Goal: Check status: Check status

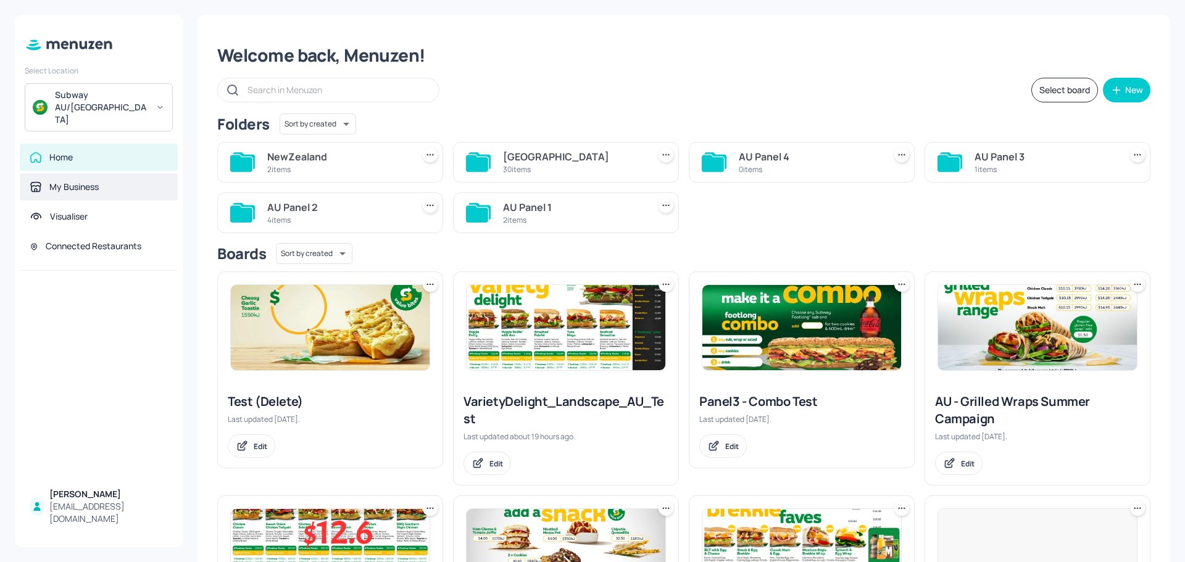
click at [110, 181] on div "My Business" at bounding box center [99, 187] width 138 height 12
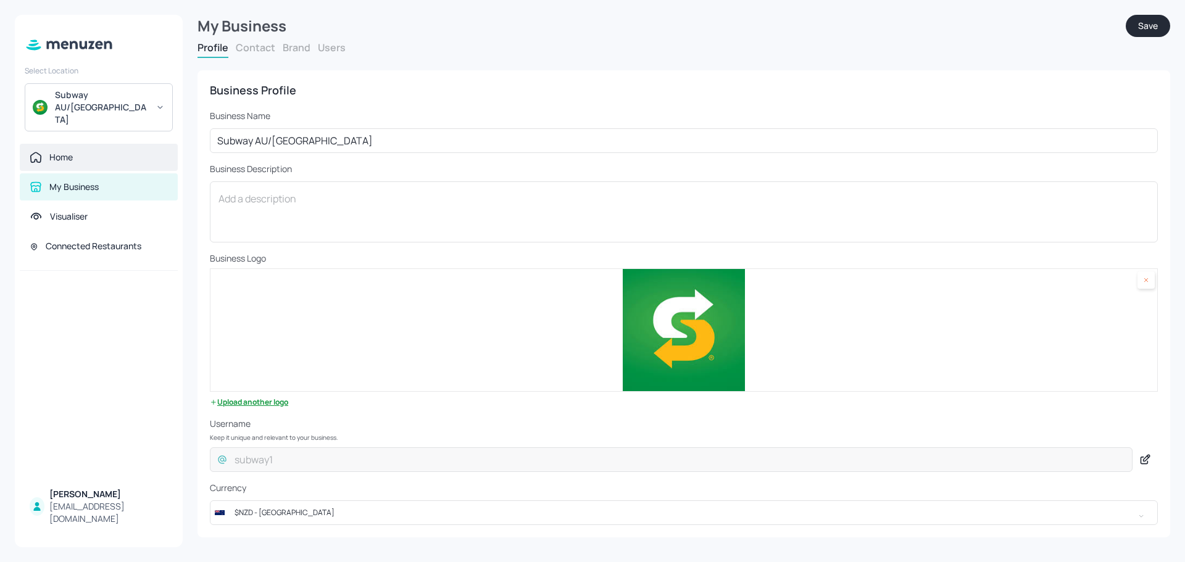
click at [110, 144] on div "Home" at bounding box center [99, 157] width 158 height 27
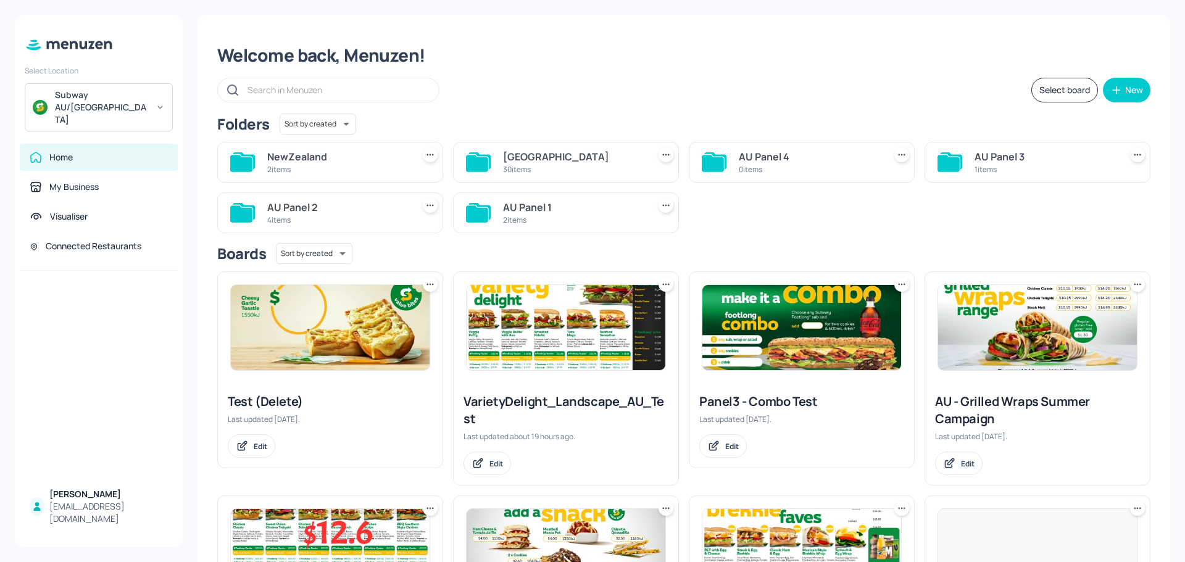
click at [486, 165] on icon at bounding box center [477, 163] width 22 height 17
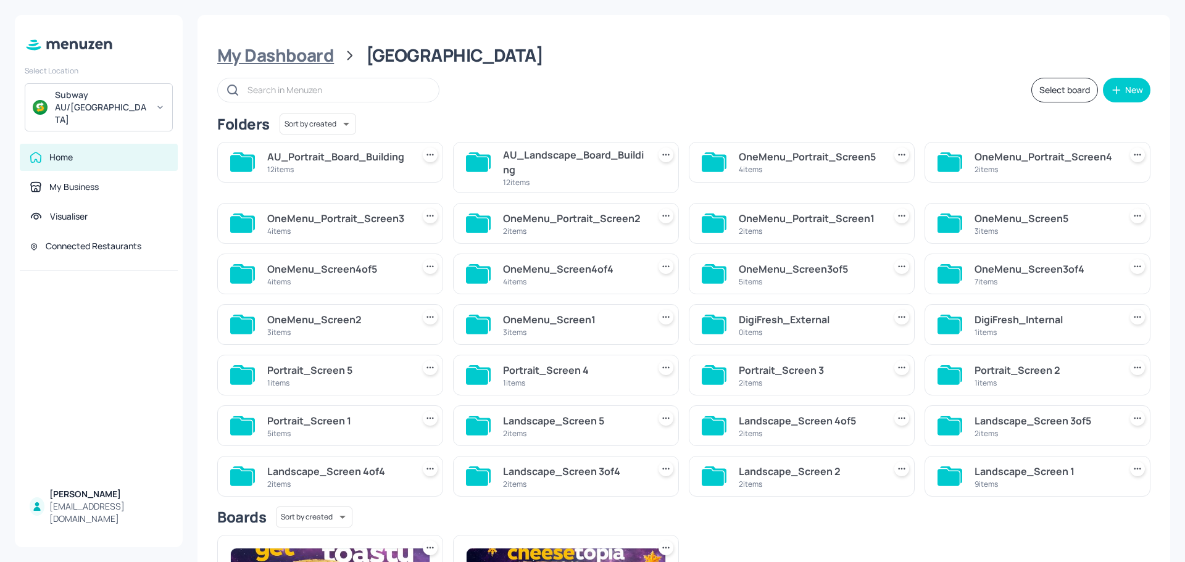
click at [296, 60] on div "My Dashboard" at bounding box center [275, 55] width 117 height 22
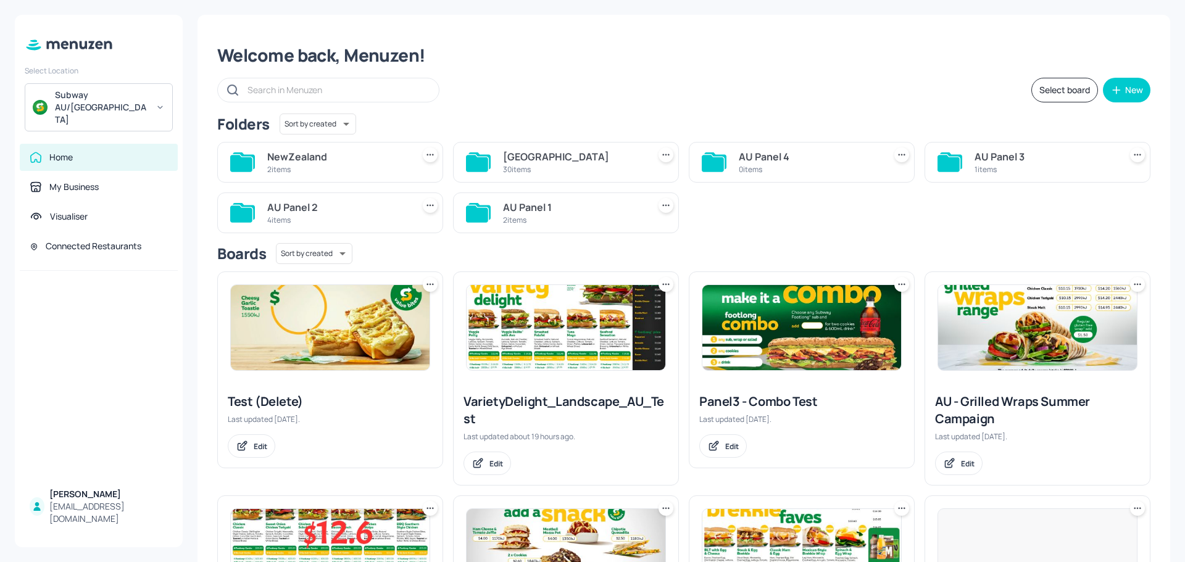
click at [296, 59] on div "Welcome back, Menuzen!" at bounding box center [683, 55] width 933 height 22
click at [511, 221] on div "2 items" at bounding box center [573, 220] width 141 height 10
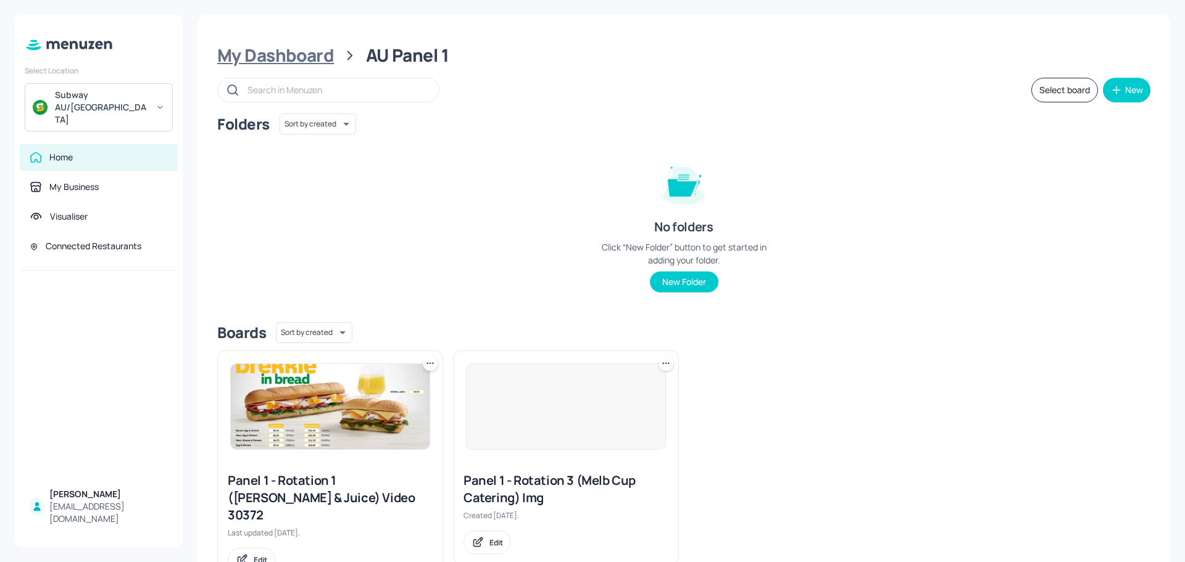
click at [312, 59] on div "My Dashboard" at bounding box center [275, 55] width 117 height 22
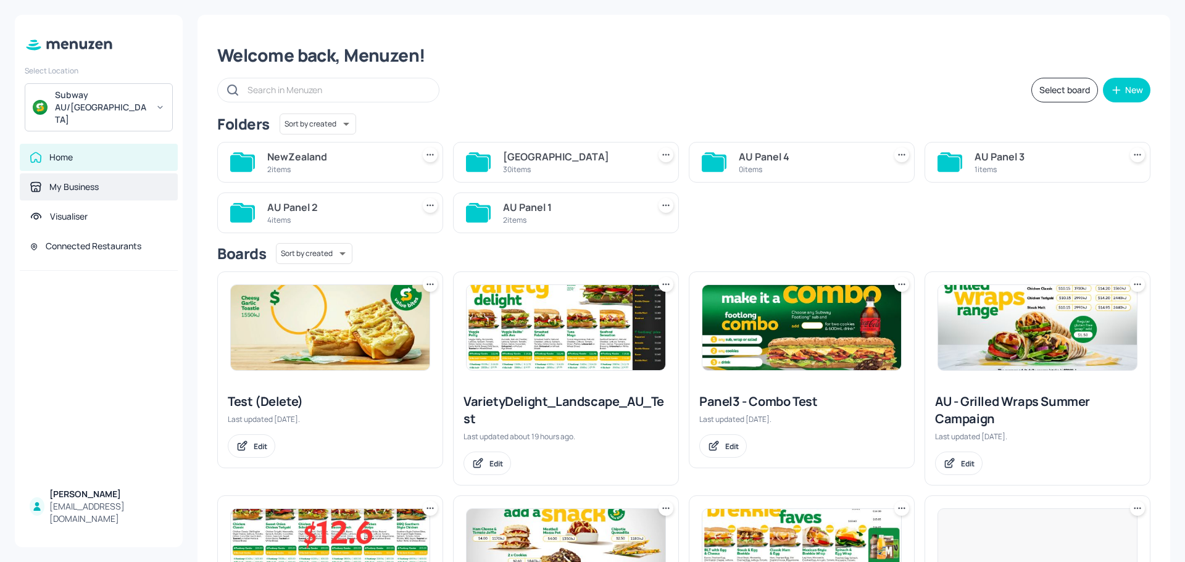
click at [122, 181] on div "My Business" at bounding box center [99, 187] width 138 height 12
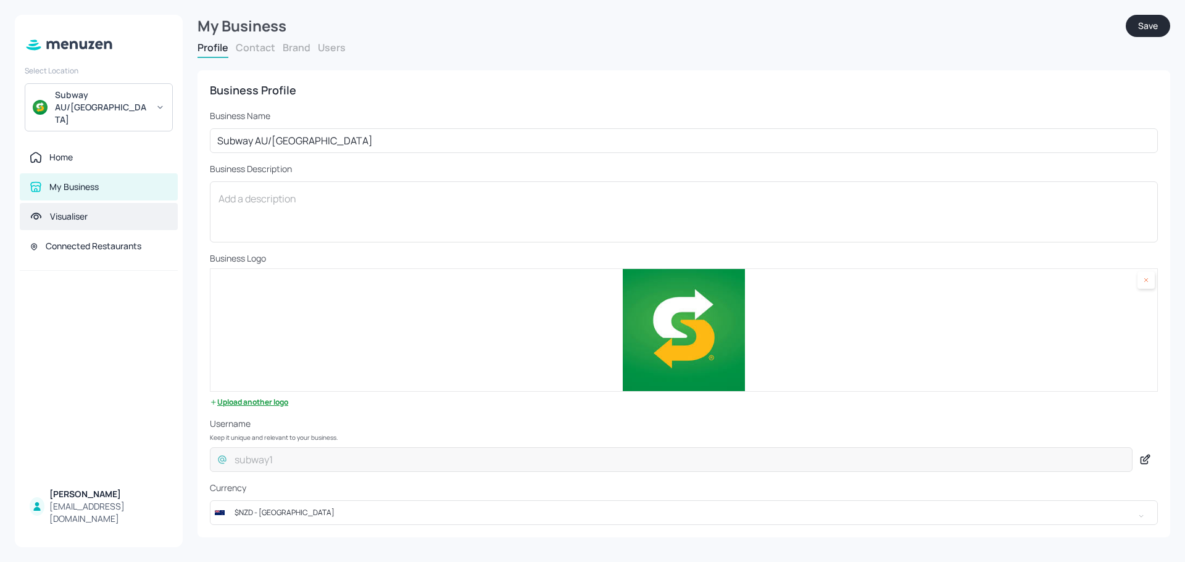
click at [121, 203] on div "Visualiser" at bounding box center [99, 216] width 158 height 27
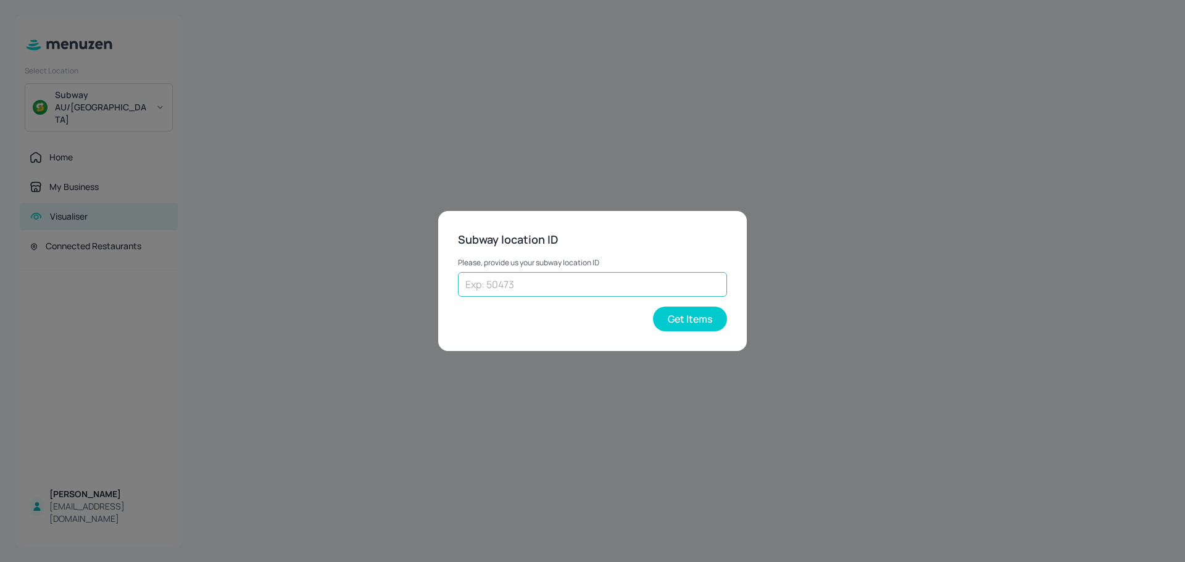
click at [668, 288] on input "text" at bounding box center [592, 284] width 269 height 25
type input "69999"
click at [704, 315] on button "Get Items" at bounding box center [690, 319] width 74 height 25
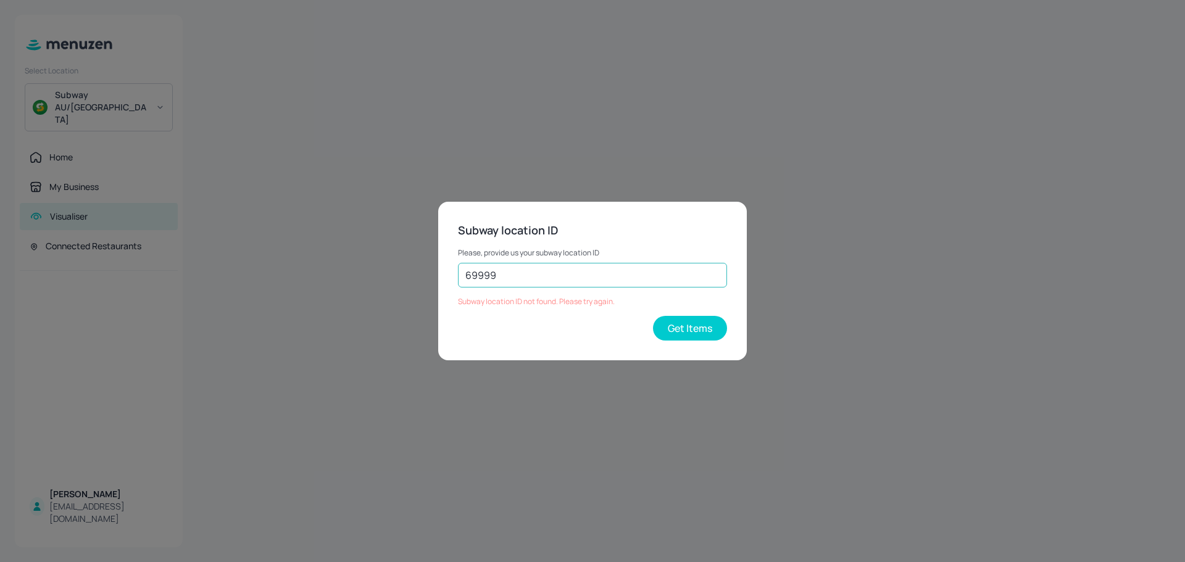
drag, startPoint x: 610, startPoint y: 267, endPoint x: 596, endPoint y: 272, distance: 14.8
click at [609, 269] on input "69999" at bounding box center [592, 275] width 269 height 25
click at [512, 272] on input "69999" at bounding box center [592, 275] width 269 height 25
drag, startPoint x: 509, startPoint y: 273, endPoint x: 454, endPoint y: 280, distance: 55.4
click at [454, 280] on div "Subway location ID Please, provide us your subway location ID 69999 ​ Subway lo…" at bounding box center [592, 281] width 309 height 159
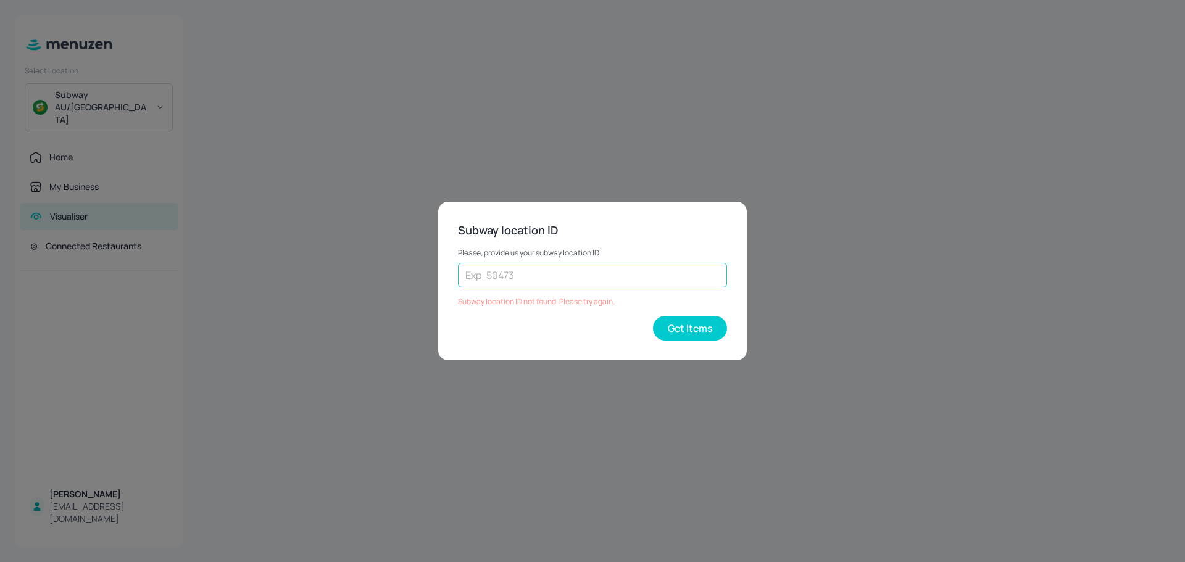
click at [612, 285] on input "text" at bounding box center [592, 275] width 269 height 25
type input "55240"
click at [711, 333] on button "Get Items" at bounding box center [690, 328] width 74 height 25
click at [333, 158] on div "Subway location ID Please, provide us your subway location ID 55240 ​ Subway lo…" at bounding box center [592, 281] width 1185 height 562
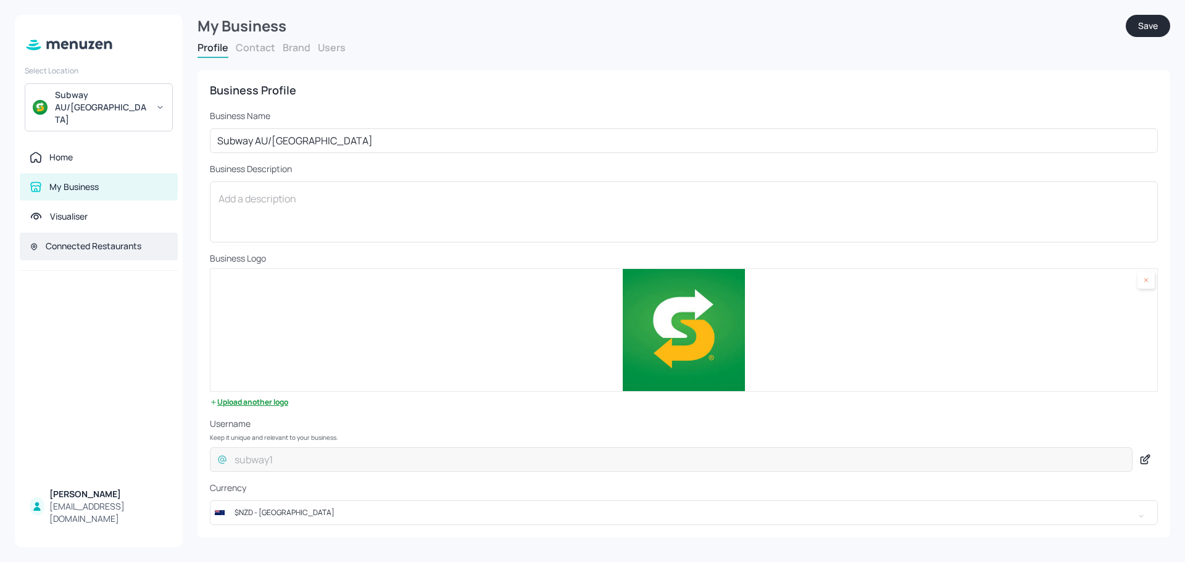
click at [96, 240] on div "Connected Restaurants" at bounding box center [94, 246] width 96 height 12
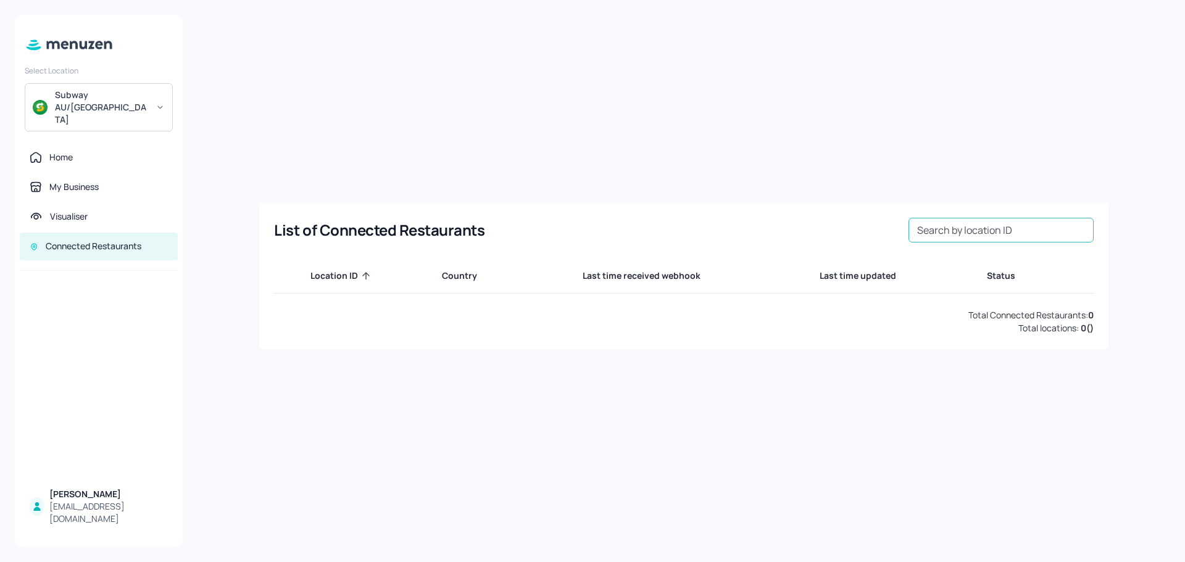
click at [967, 233] on input "Search by location ID" at bounding box center [1001, 230] width 185 height 25
type input "55240"
drag, startPoint x: 1010, startPoint y: 232, endPoint x: 853, endPoint y: 250, distance: 157.8
click at [853, 250] on div "List of Connected Restaurants Search by location ID 55240 Search by location ID…" at bounding box center [683, 276] width 849 height 146
click at [140, 151] on div "Home" at bounding box center [99, 157] width 138 height 12
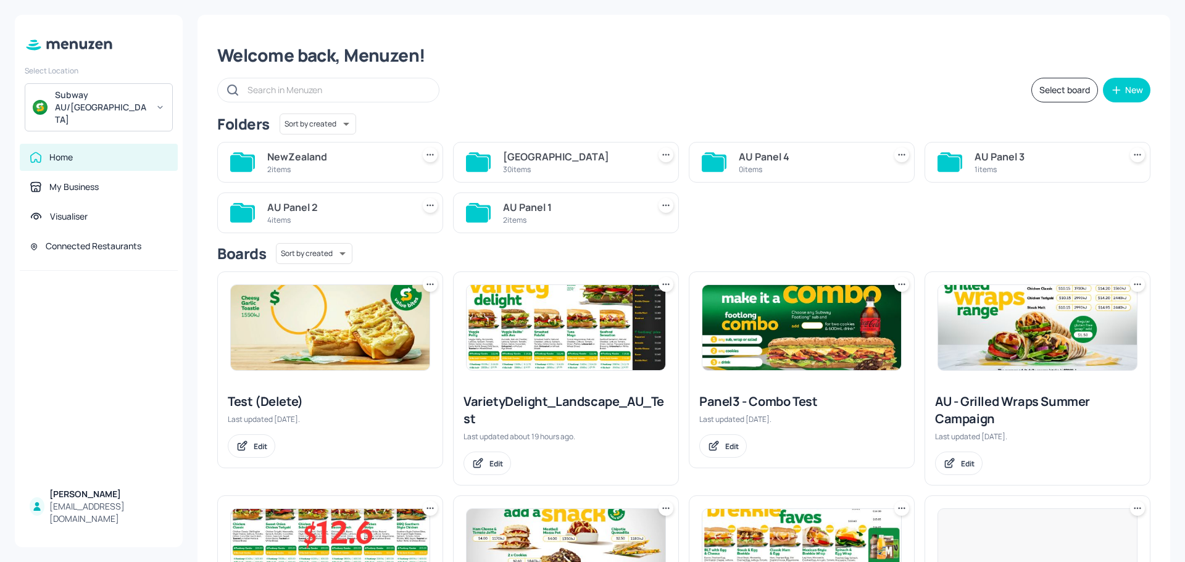
click at [140, 102] on div "Subway AU/[GEOGRAPHIC_DATA]" at bounding box center [101, 107] width 93 height 37
